Goal: Understand process/instructions: Learn how to perform a task or action

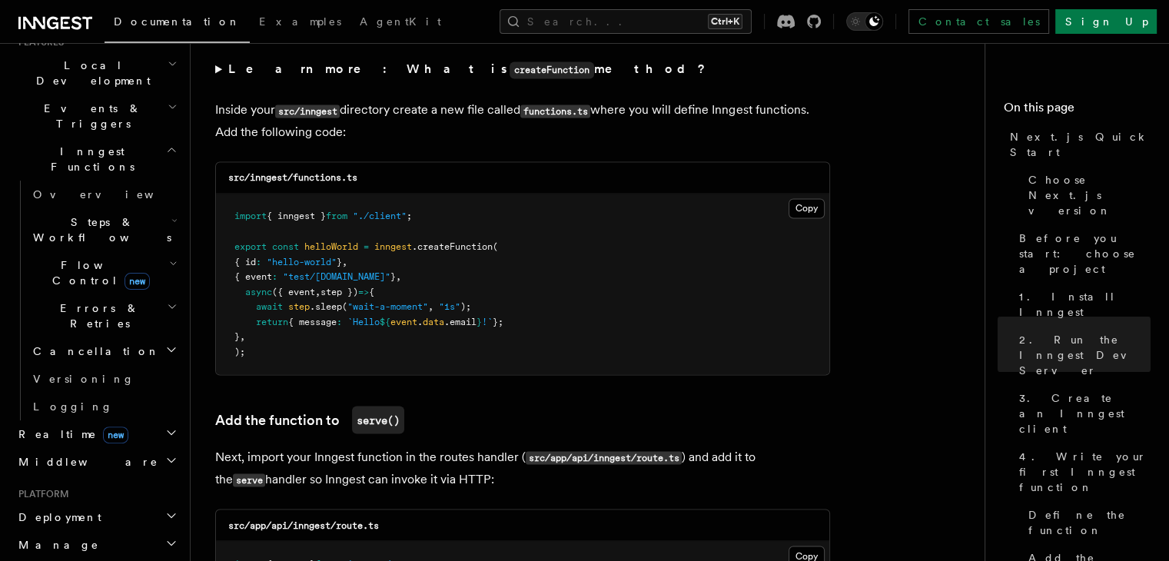
scroll to position [384, 0]
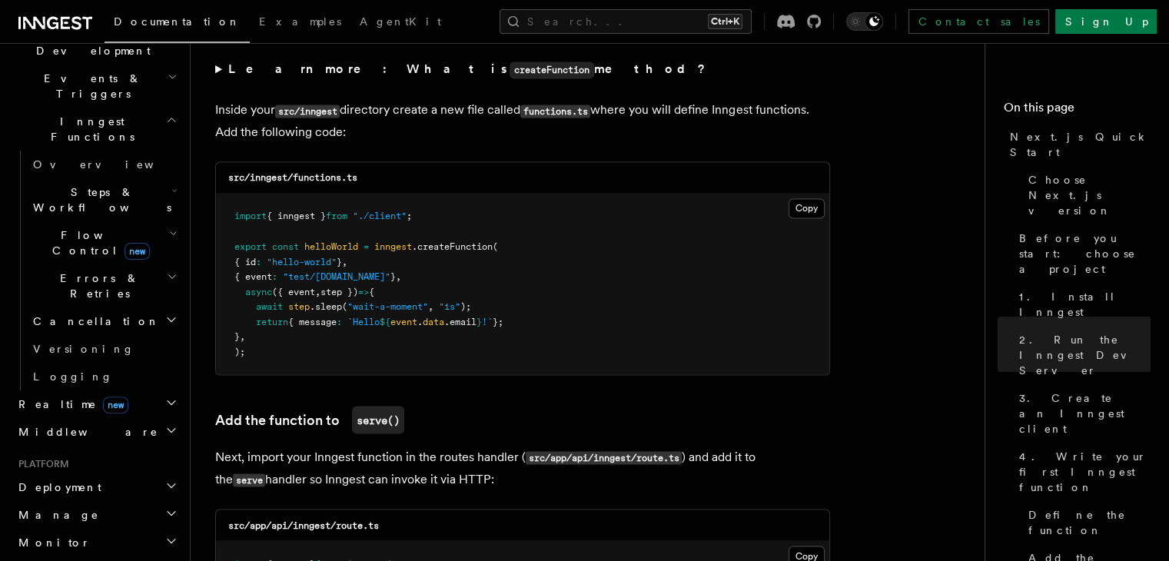
click at [95, 473] on h2 "Deployment" at bounding box center [96, 487] width 168 height 28
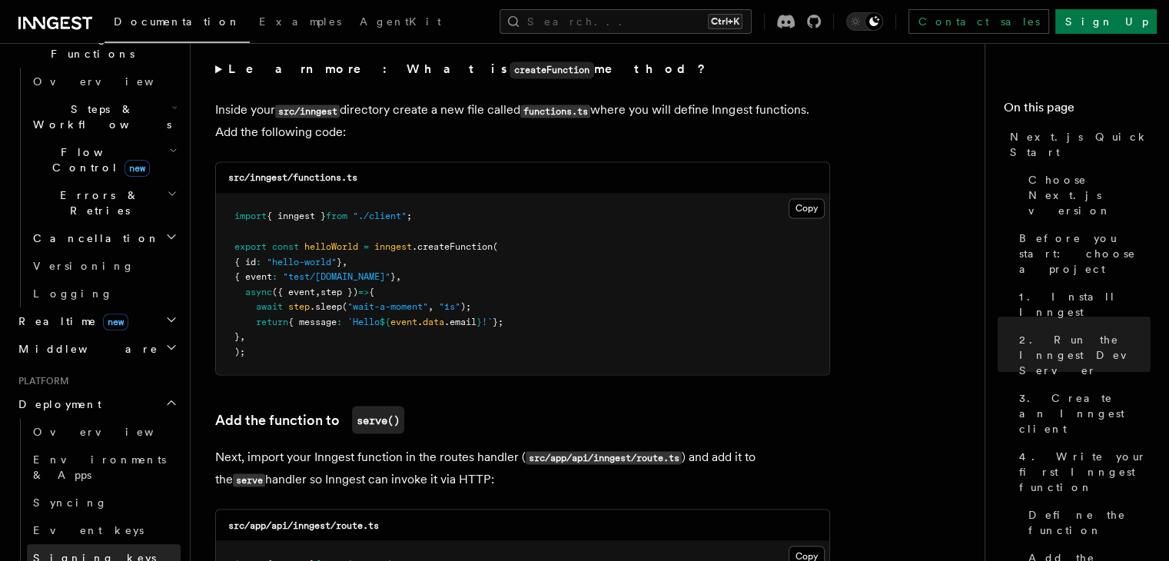
scroll to position [512, 0]
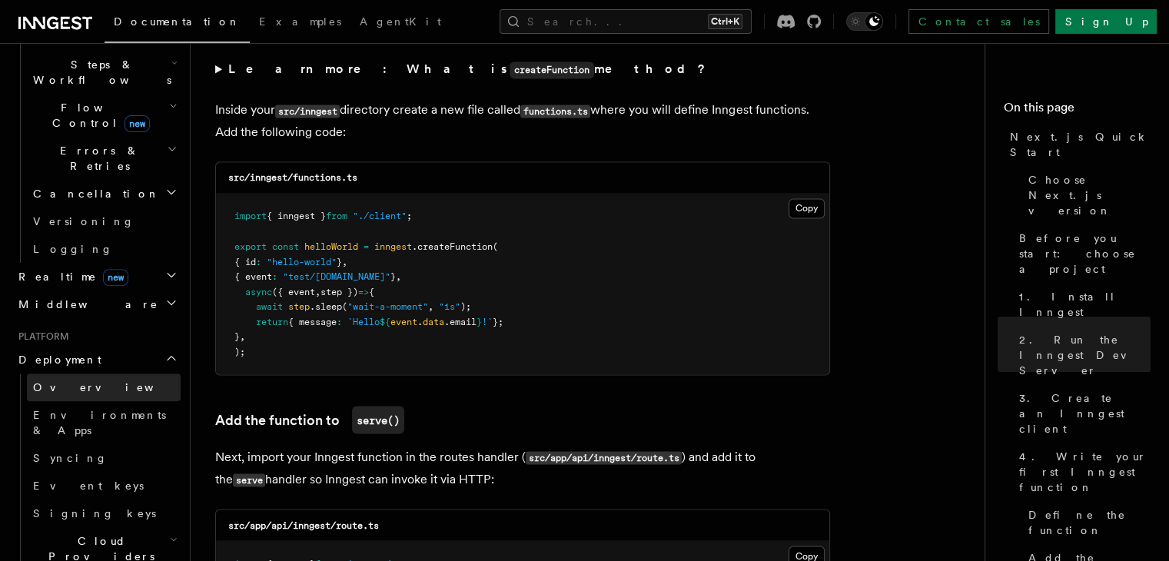
click at [65, 381] on span "Overview" at bounding box center [112, 387] width 158 height 12
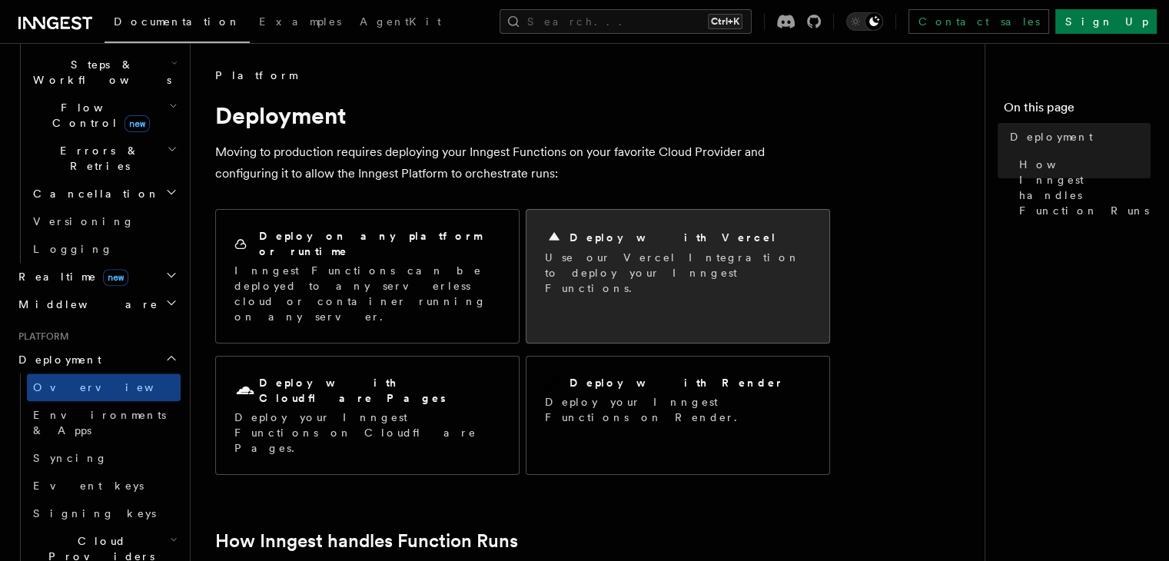
click at [677, 277] on p "Use our Vercel Integration to deploy your Inngest Functions." at bounding box center [678, 273] width 266 height 46
